Goal: Information Seeking & Learning: Learn about a topic

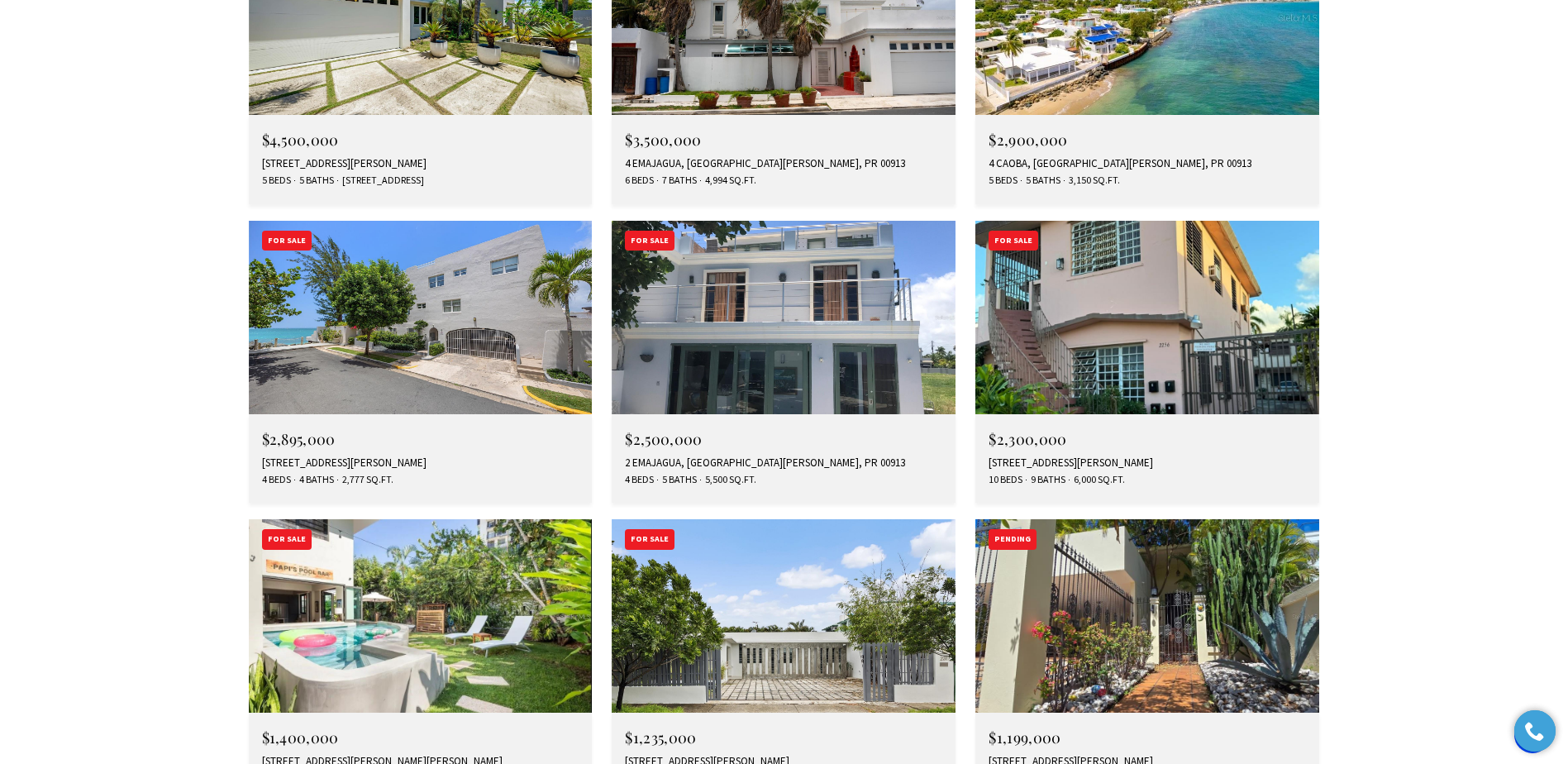
scroll to position [2480, 0]
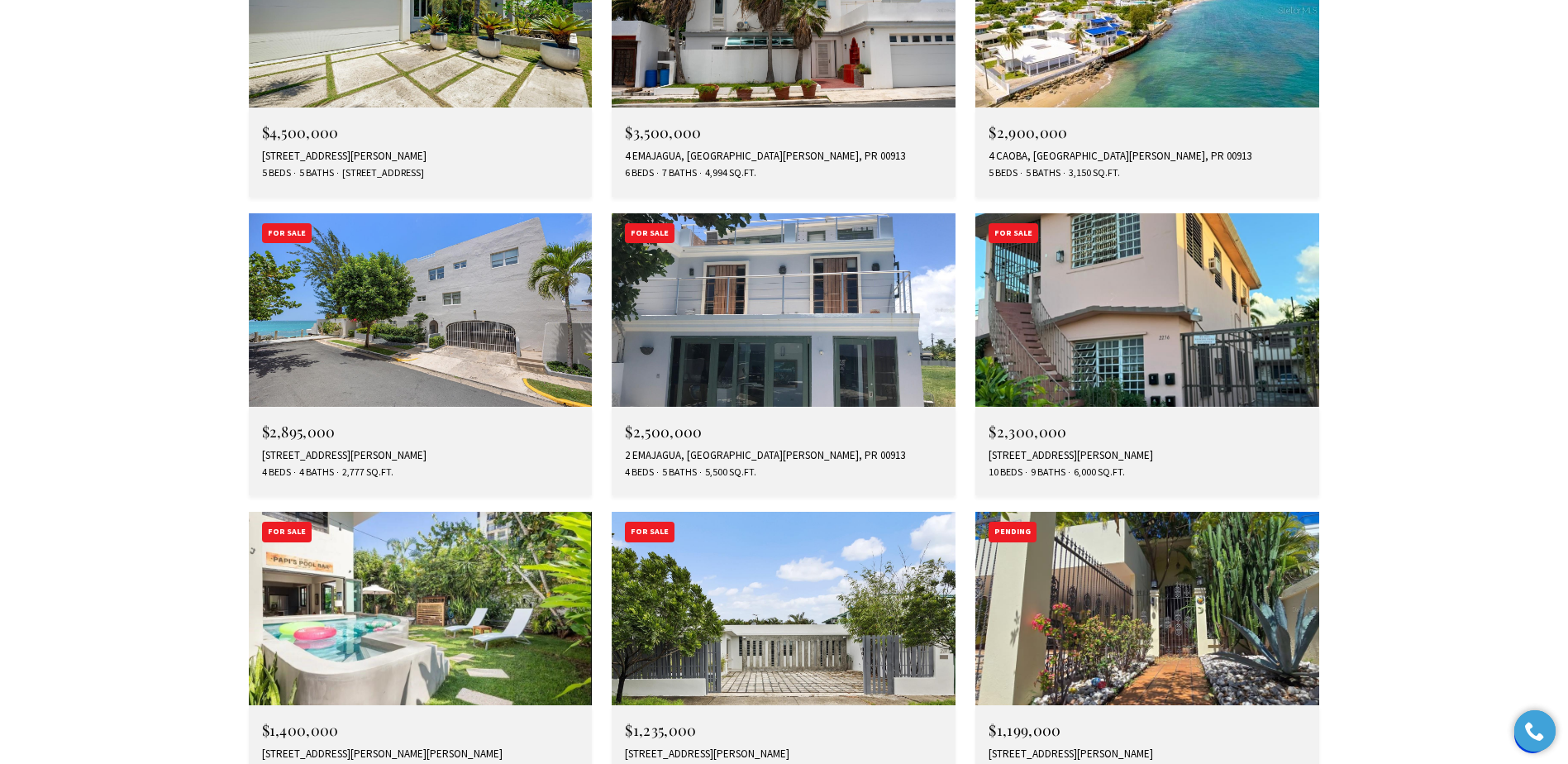
click at [413, 512] on img at bounding box center [420, 608] width 344 height 194
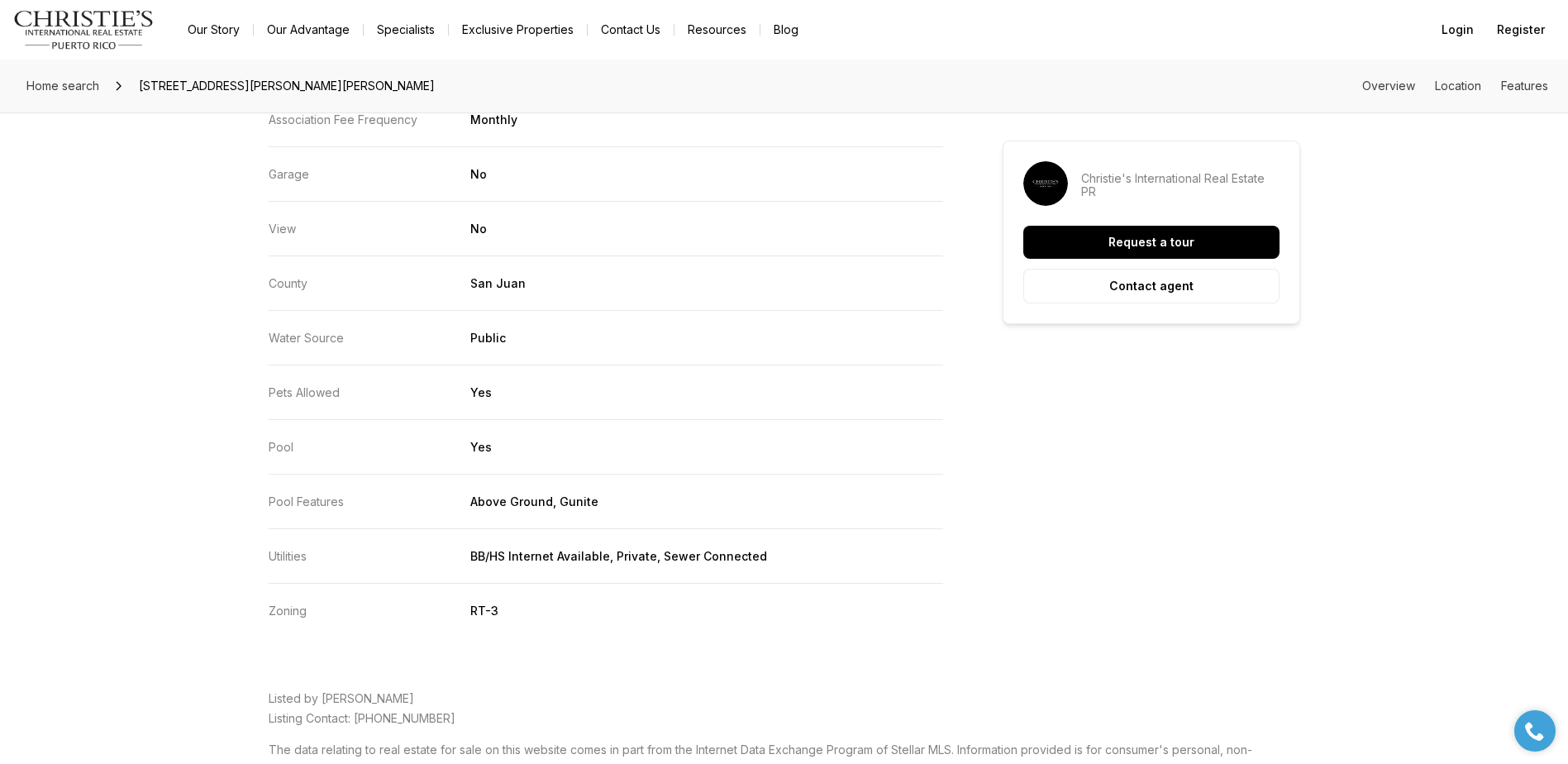
scroll to position [3698, 0]
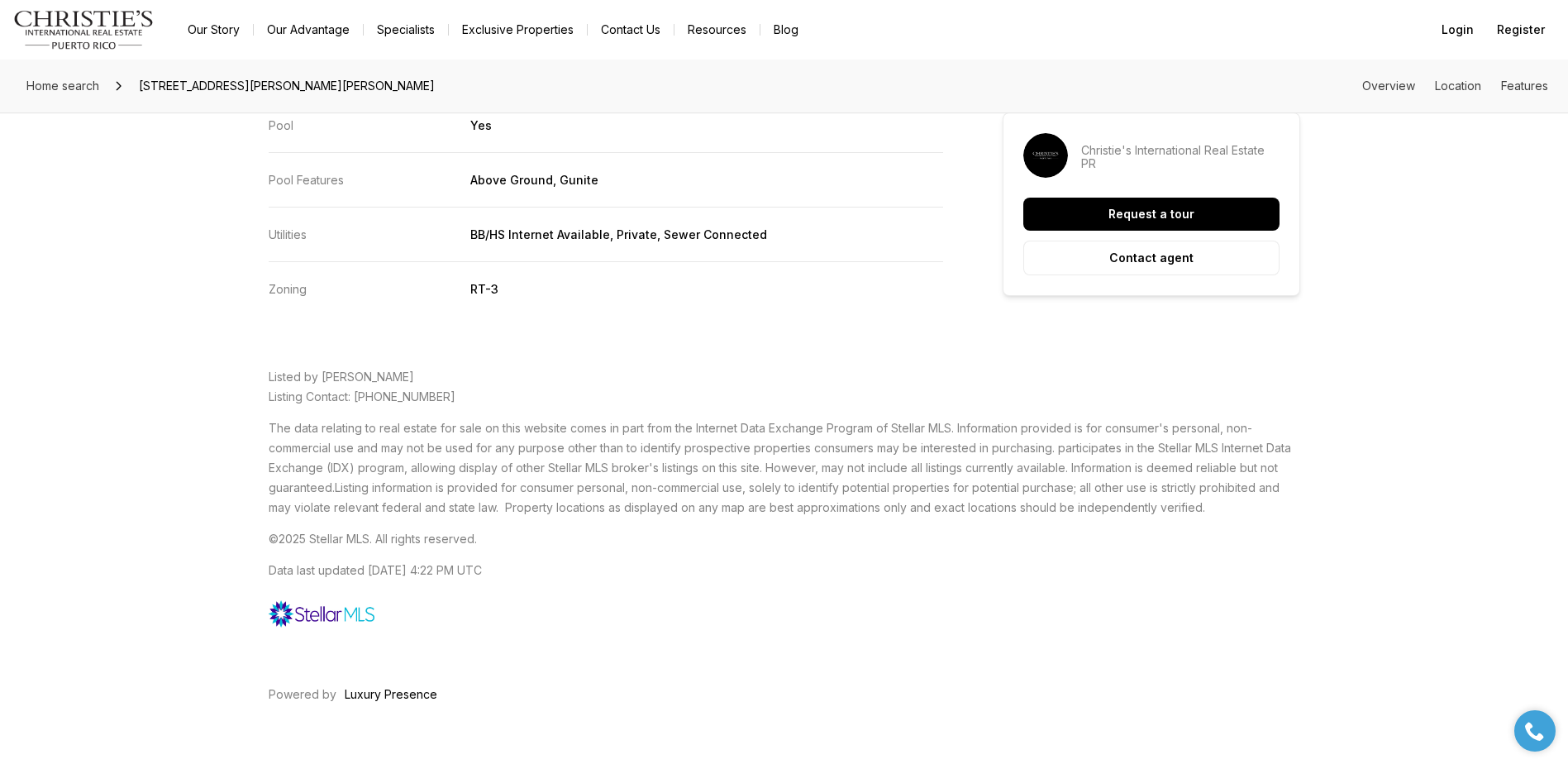
click at [851, 459] on p "The data relating to real estate for sale on this website comes in part from th…" at bounding box center [784, 467] width 1032 height 99
click at [812, 462] on span "The data relating to real estate for sale on this website comes in part from th…" at bounding box center [780, 457] width 1023 height 74
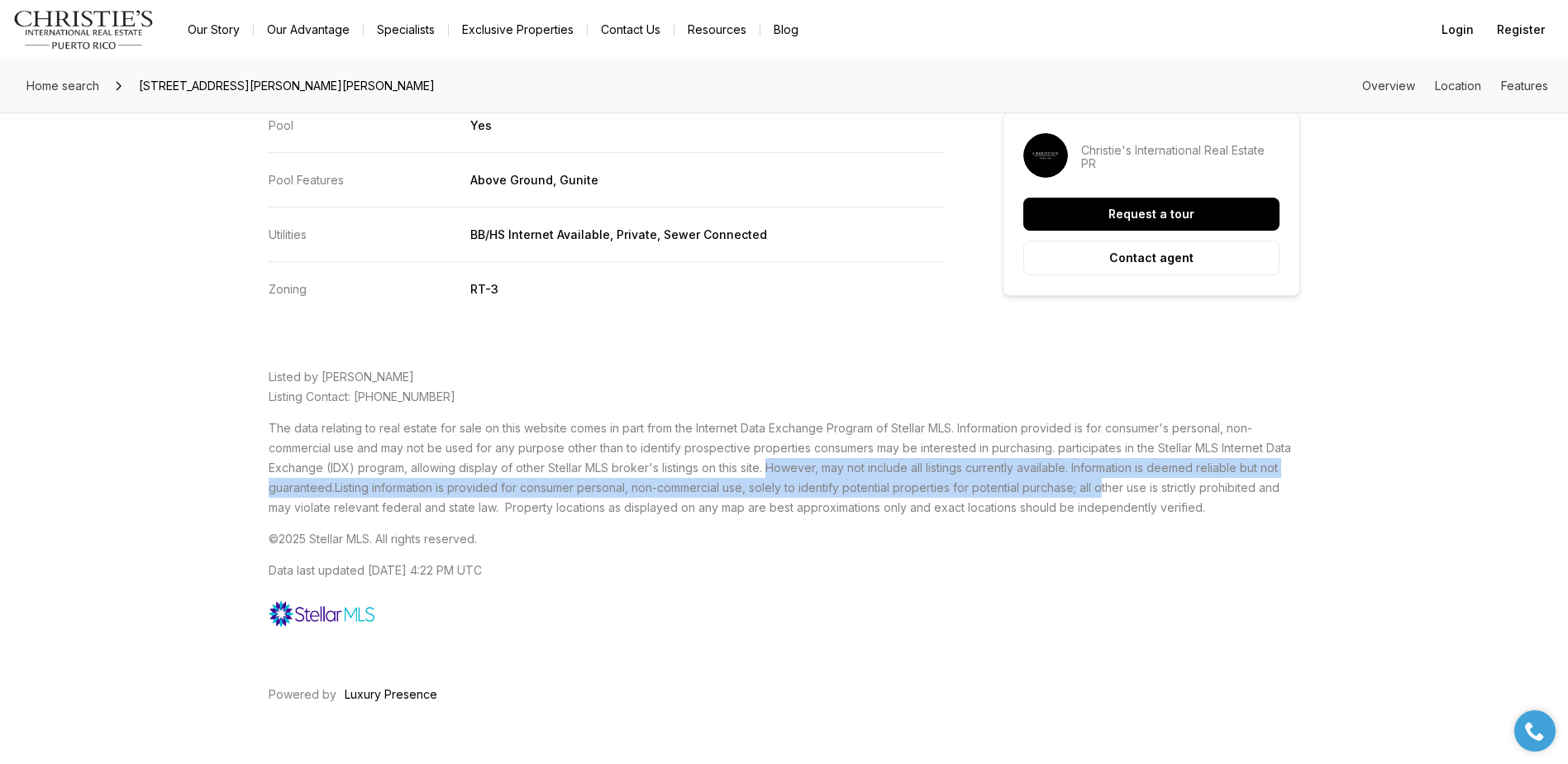
drag, startPoint x: 765, startPoint y: 467, endPoint x: 1108, endPoint y: 481, distance: 343.3
click at [1108, 481] on p "The data relating to real estate for sale on this website comes in part from th…" at bounding box center [784, 467] width 1032 height 99
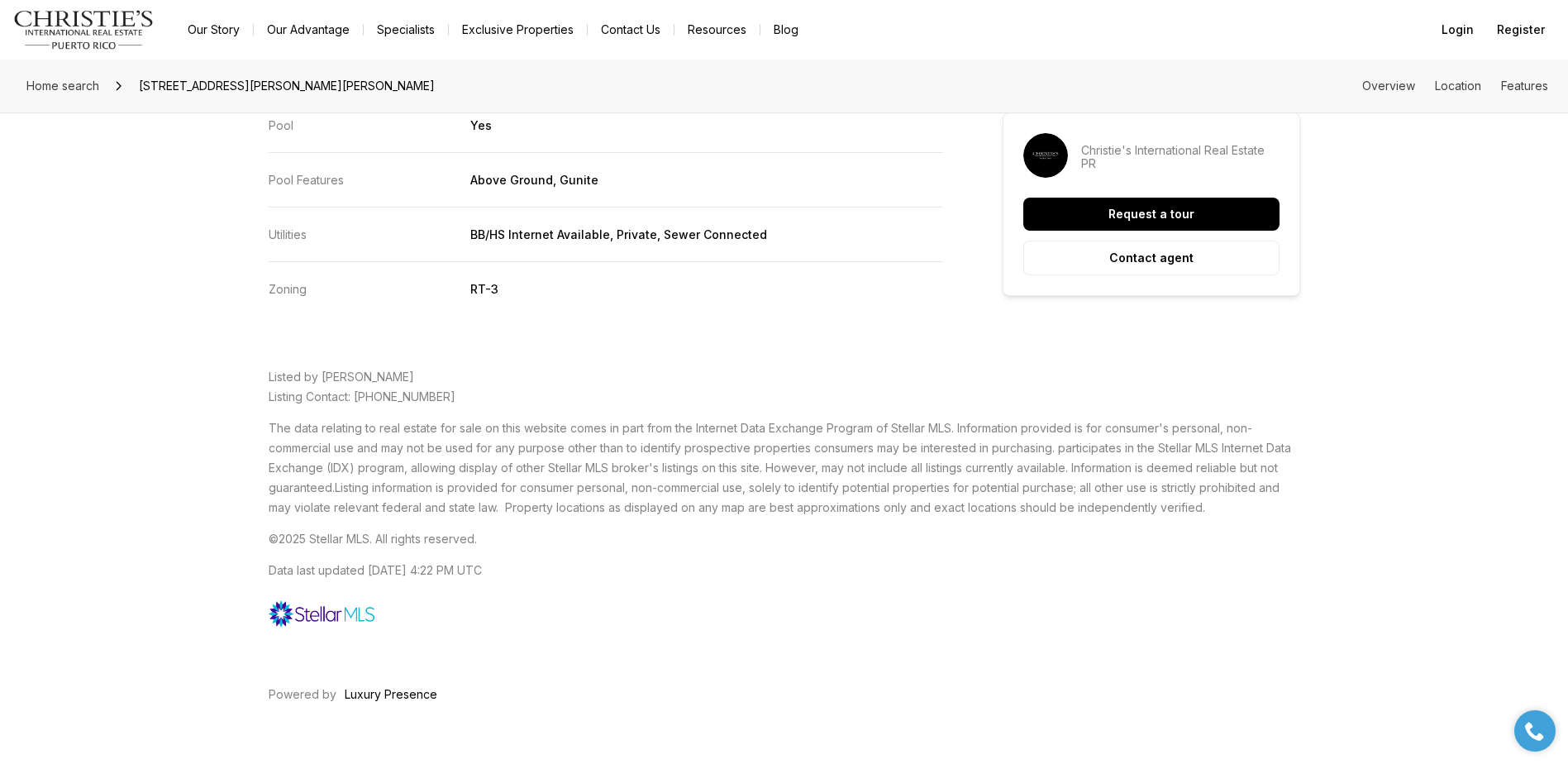
click at [727, 462] on span "The data relating to real estate for sale on this website comes in part from th…" at bounding box center [780, 457] width 1023 height 74
click at [482, 449] on span "The data relating to real estate for sale on this website comes in part from th…" at bounding box center [780, 457] width 1023 height 74
